Goal: Information Seeking & Learning: Learn about a topic

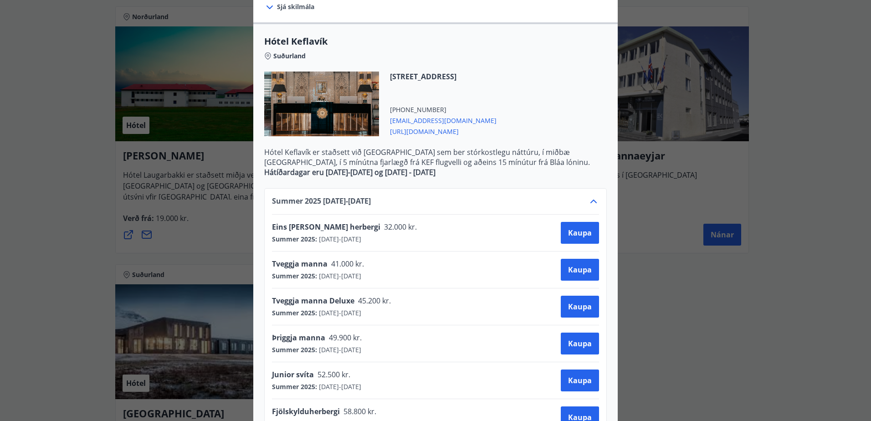
scroll to position [168, 0]
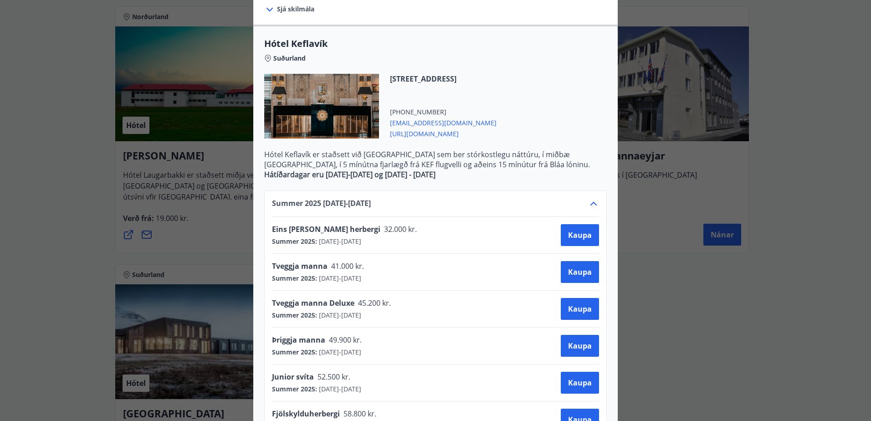
drag, startPoint x: 262, startPoint y: 153, endPoint x: 531, endPoint y: 174, distance: 270.1
click at [531, 174] on p "Hótel Keflavík er staðsett við [GEOGRAPHIC_DATA] sem ber stórkostlegu náttúru, …" at bounding box center [435, 164] width 343 height 30
copy p "Hótel Keflavík er staðsett við [GEOGRAPHIC_DATA] sem ber stórkostlegu náttúru, …"
click at [438, 344] on div "Þriggja manna 49.900 kr. Summer 2025 : [DATE] - [DATE] [GEOGRAPHIC_DATA]" at bounding box center [435, 346] width 327 height 22
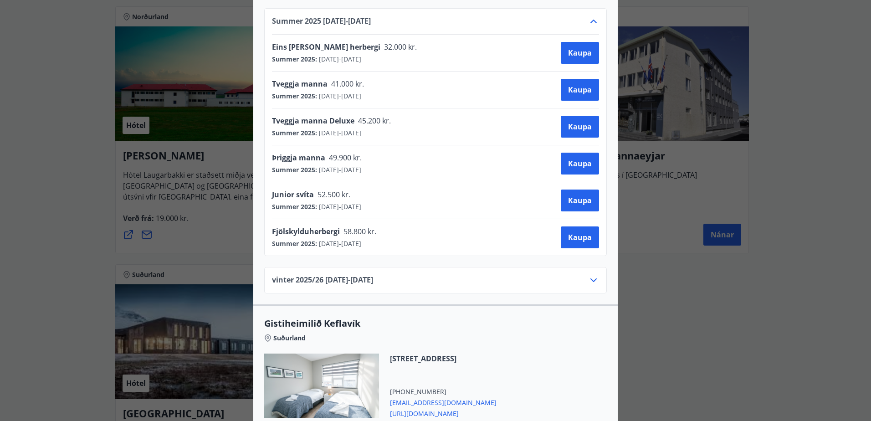
scroll to position [487, 0]
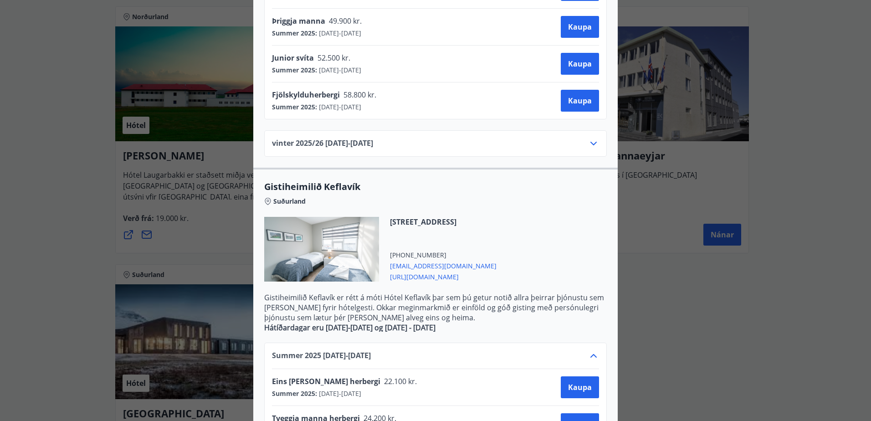
drag, startPoint x: 264, startPoint y: 297, endPoint x: 462, endPoint y: 326, distance: 200.3
click at [462, 326] on p "Gistiheimilið Keflavík er rétt á móti Hótel Keflavík þar sem þú getur notið all…" at bounding box center [435, 313] width 343 height 40
click at [275, 298] on p "Gistiheimilið Keflavík er rétt á móti Hótel Keflavík þar sem þú getur notið all…" at bounding box center [435, 308] width 343 height 30
drag, startPoint x: 262, startPoint y: 296, endPoint x: 485, endPoint y: 323, distance: 223.9
click at [485, 323] on p "Gistiheimilið Keflavík er rétt á móti Hótel Keflavík þar sem þú getur notið all…" at bounding box center [435, 313] width 343 height 40
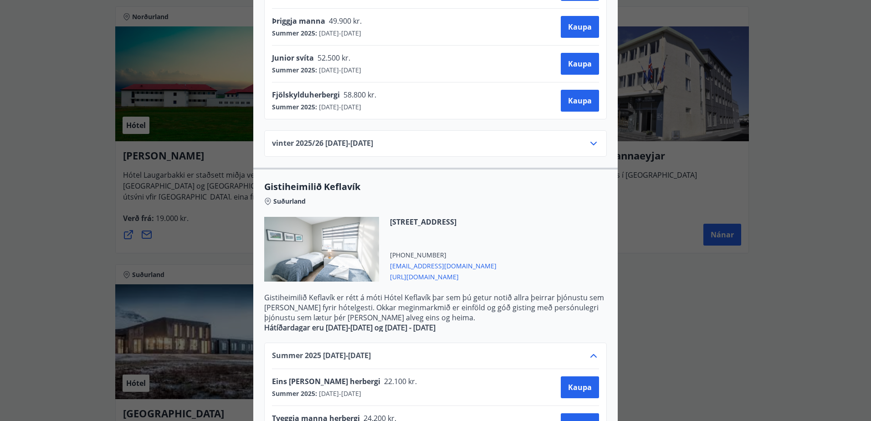
drag, startPoint x: 485, startPoint y: 323, endPoint x: 487, endPoint y: 311, distance: 12.1
copy p "Gistiheimilið Keflavík er rétt á móti Hótel Keflavík þar sem þú getur notið all…"
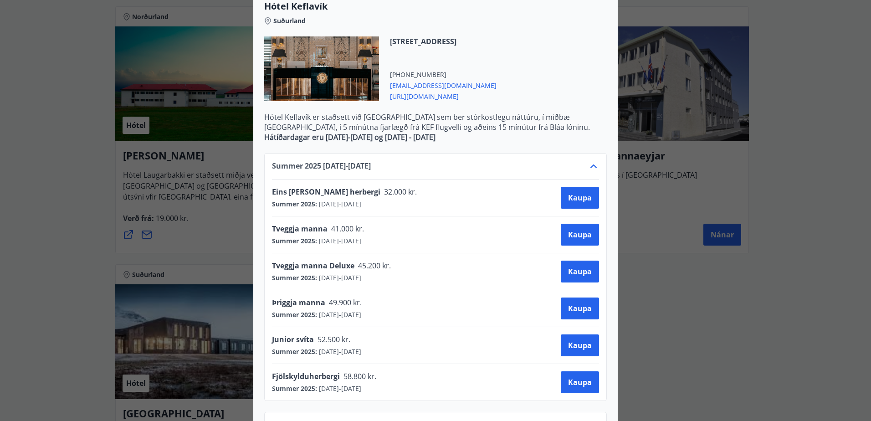
scroll to position [213, 0]
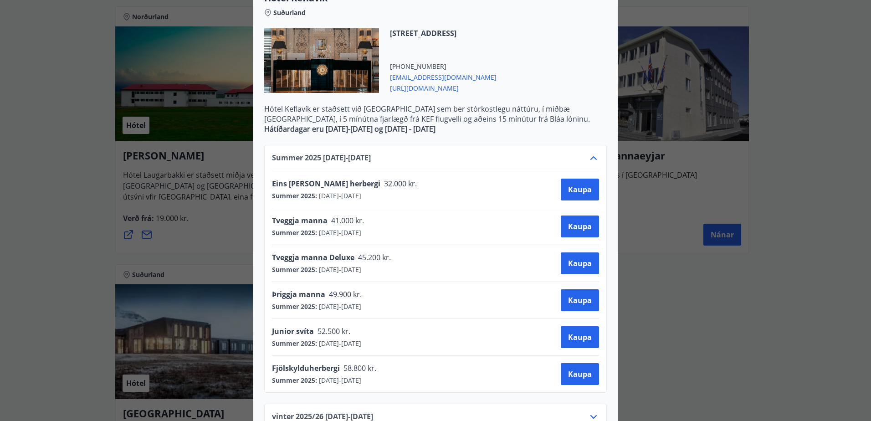
click at [593, 154] on icon at bounding box center [593, 158] width 11 height 11
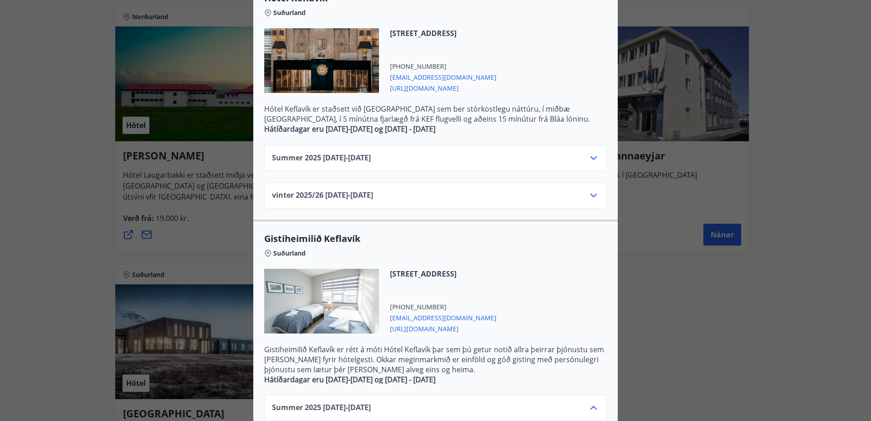
click at [590, 195] on icon at bounding box center [593, 195] width 11 height 11
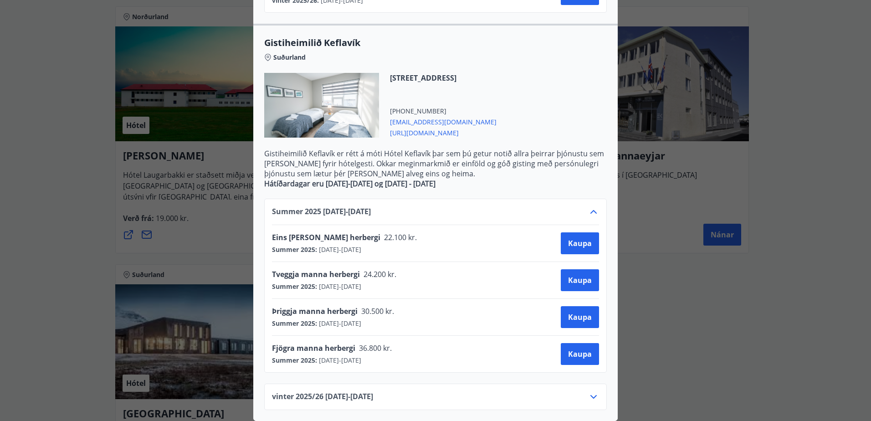
scroll to position [637, 0]
click at [589, 206] on icon at bounding box center [593, 211] width 11 height 11
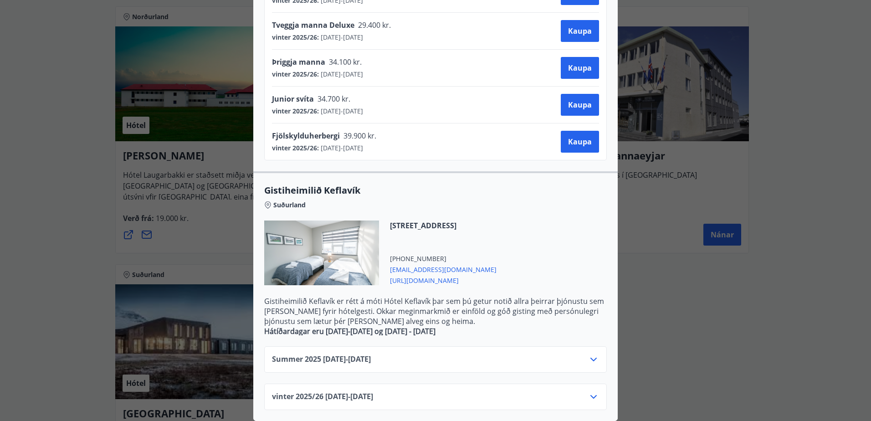
click at [590, 391] on icon at bounding box center [593, 396] width 11 height 11
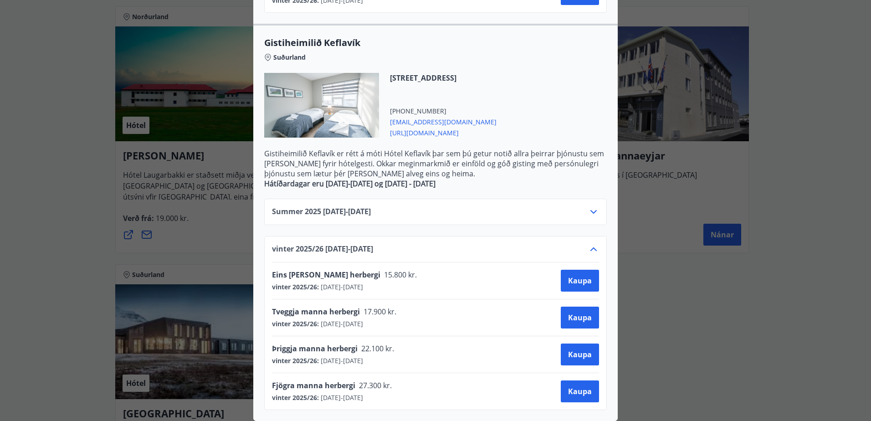
drag, startPoint x: 688, startPoint y: 306, endPoint x: 764, endPoint y: 295, distance: 77.4
click at [688, 306] on div "Hótel Keflavík Fjögurra stjörnu fjölskylduhótel. Staðsett í miðbæ [GEOGRAPHIC_D…" at bounding box center [435, 210] width 871 height 421
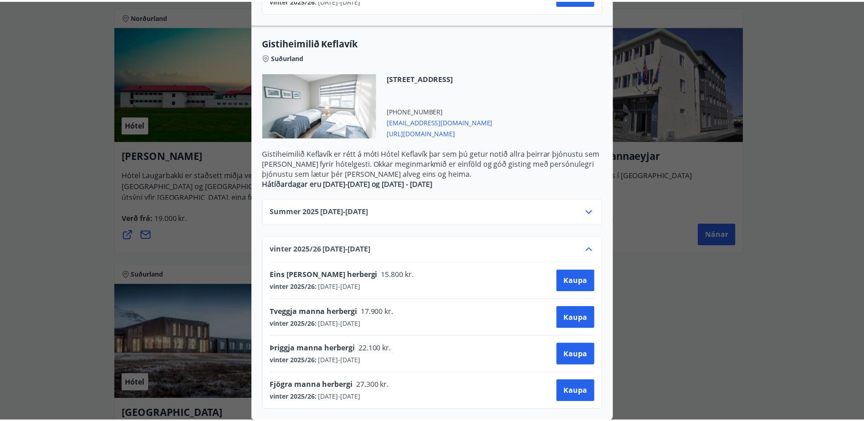
scroll to position [0, 0]
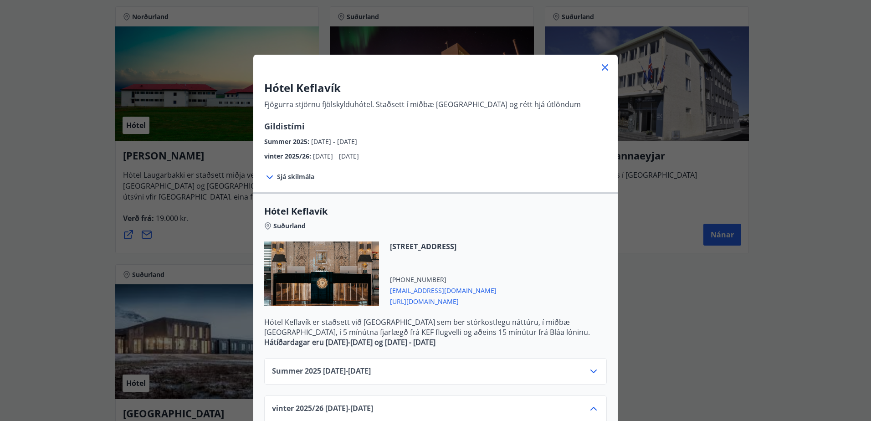
click at [600, 64] on icon at bounding box center [605, 67] width 11 height 11
